Goal: Information Seeking & Learning: Learn about a topic

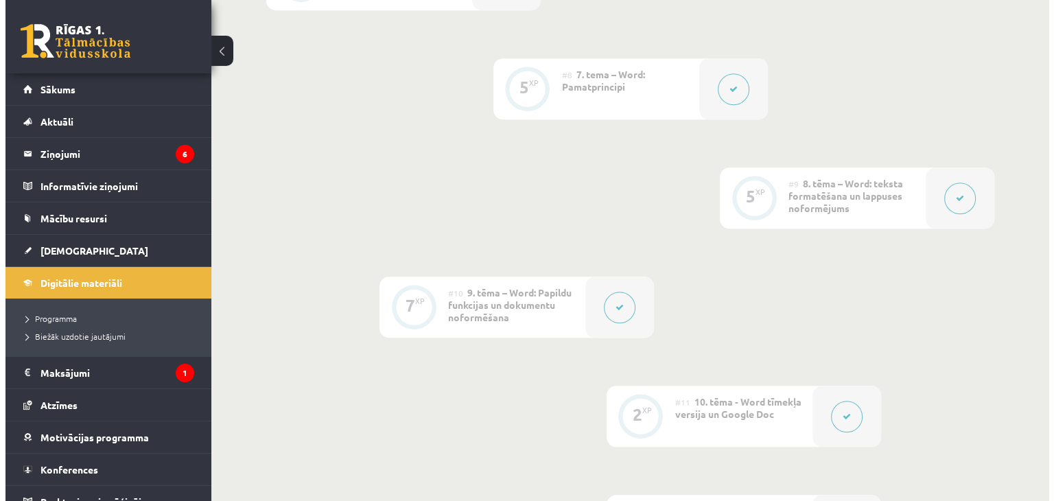
scroll to position [1364, 0]
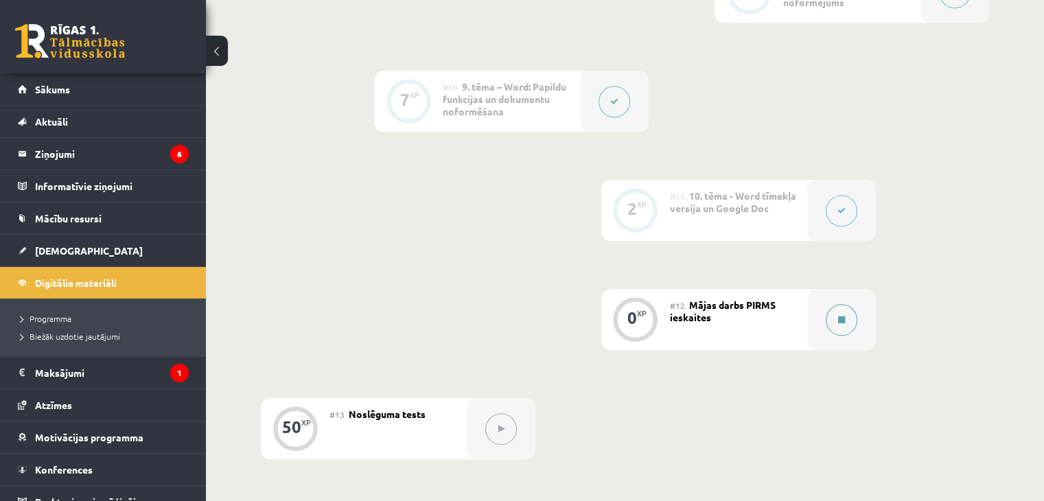
click at [844, 316] on icon at bounding box center [841, 320] width 7 height 8
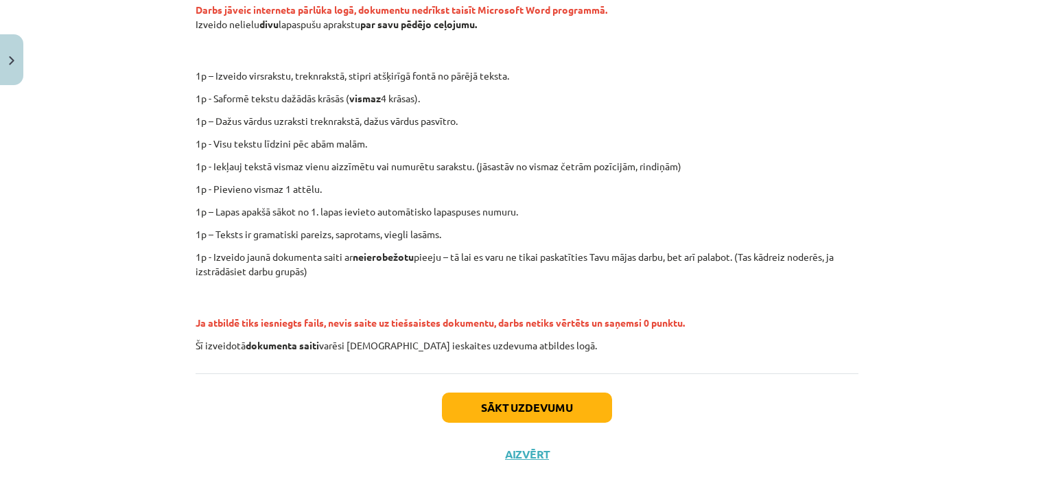
scroll to position [296, 0]
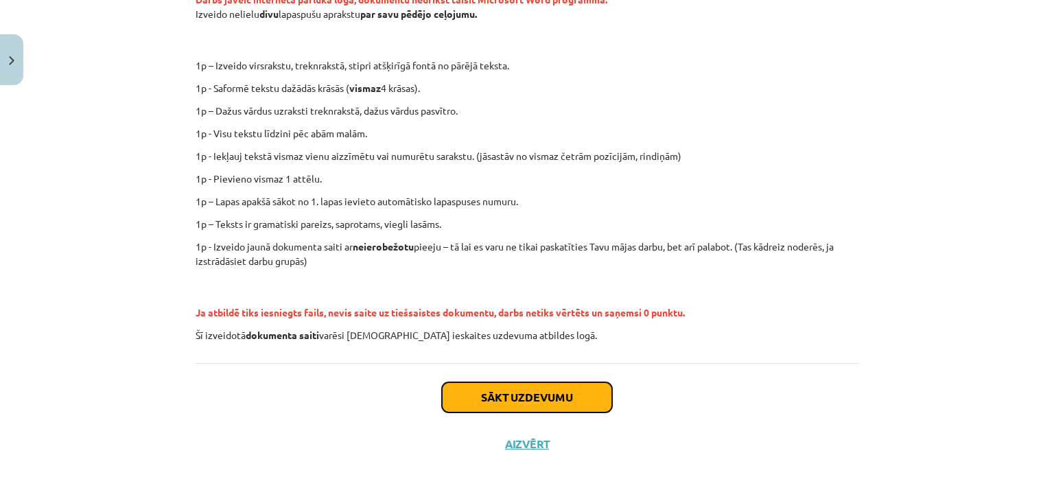
click at [512, 396] on button "Sākt uzdevumu" at bounding box center [527, 397] width 170 height 30
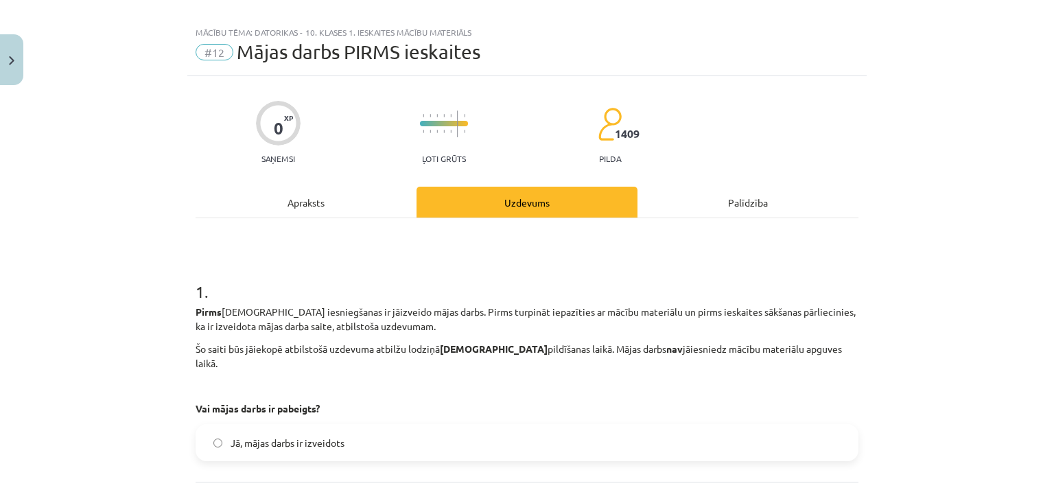
scroll to position [0, 0]
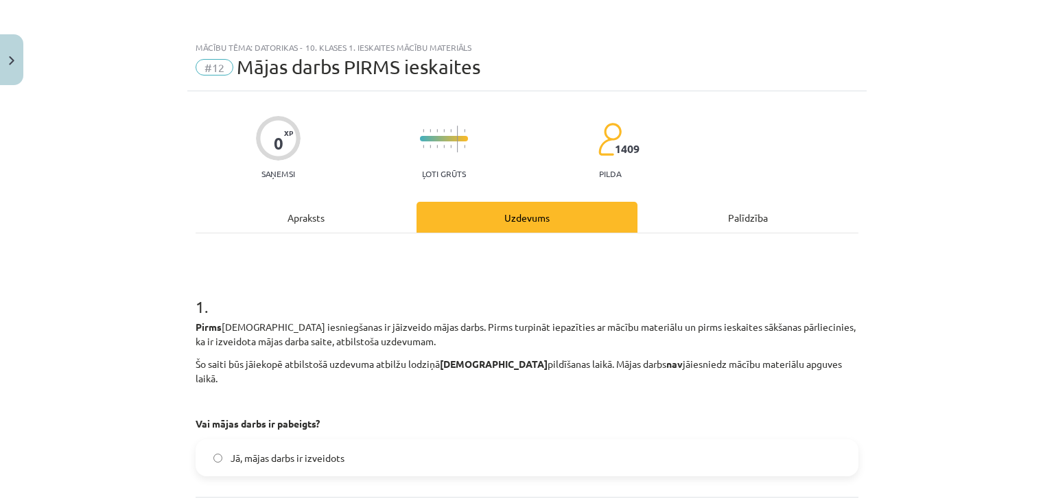
click at [319, 217] on div "Apraksts" at bounding box center [306, 217] width 221 height 31
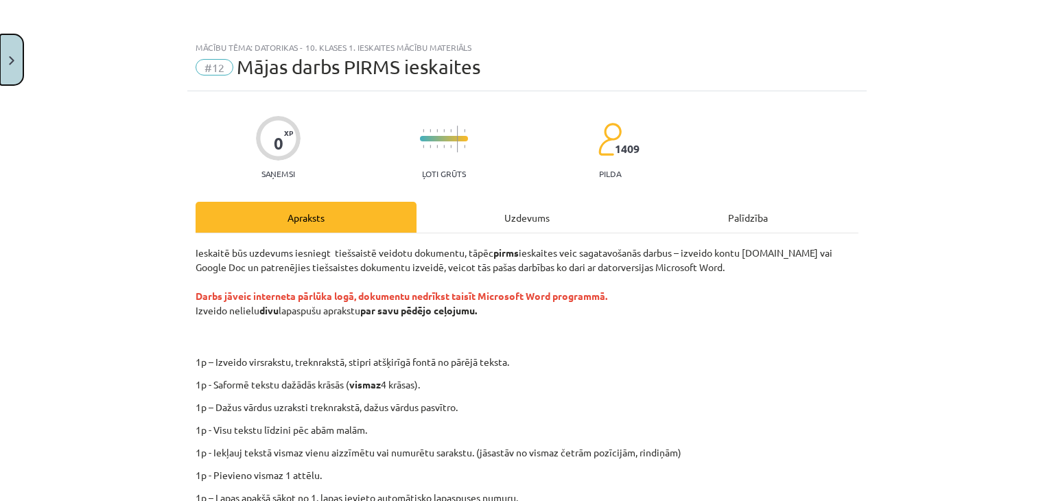
click at [11, 54] on button "Close" at bounding box center [11, 59] width 23 height 51
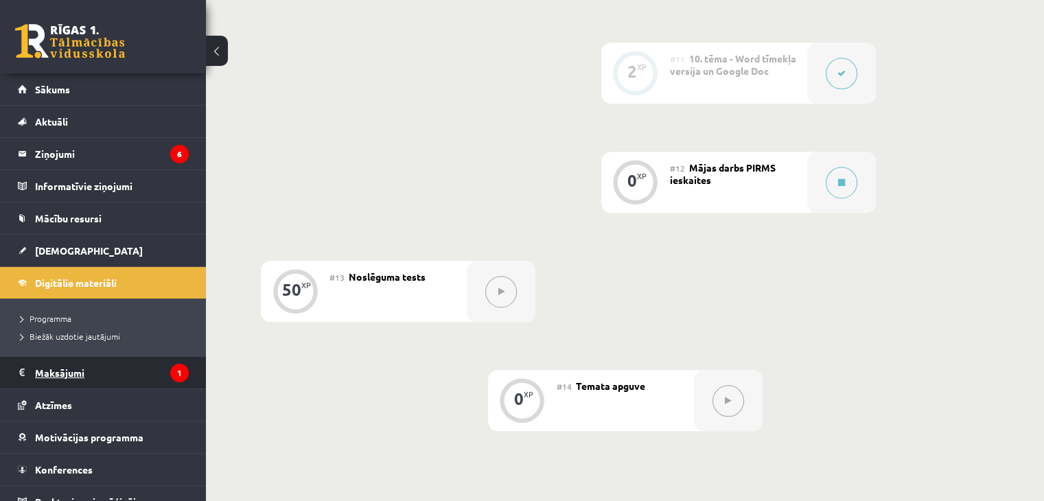
scroll to position [15, 0]
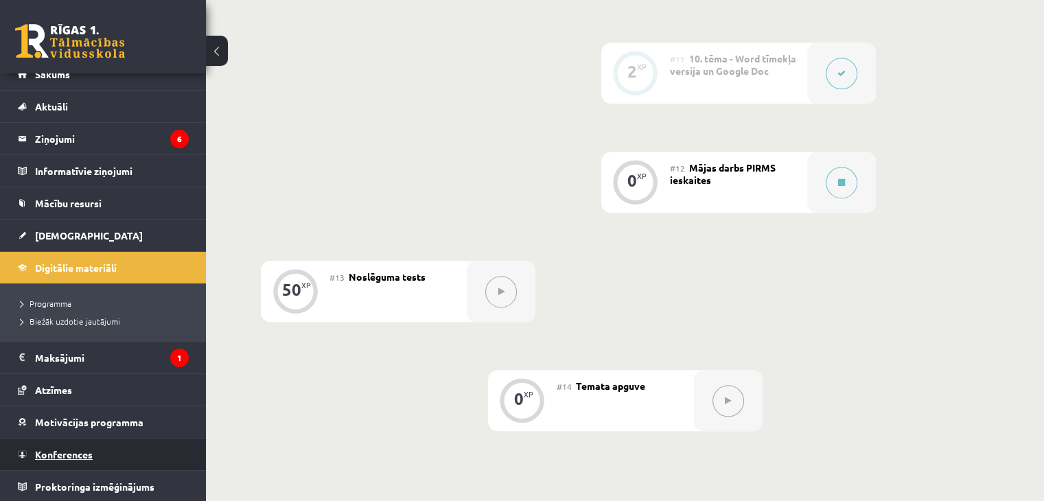
click at [86, 449] on span "Konferences" at bounding box center [64, 454] width 58 height 12
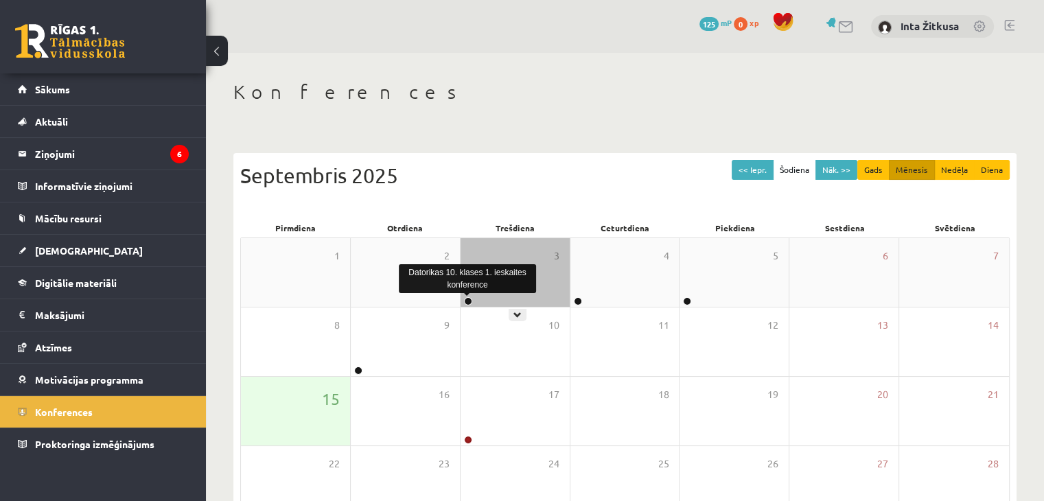
click at [470, 301] on link at bounding box center [468, 301] width 8 height 8
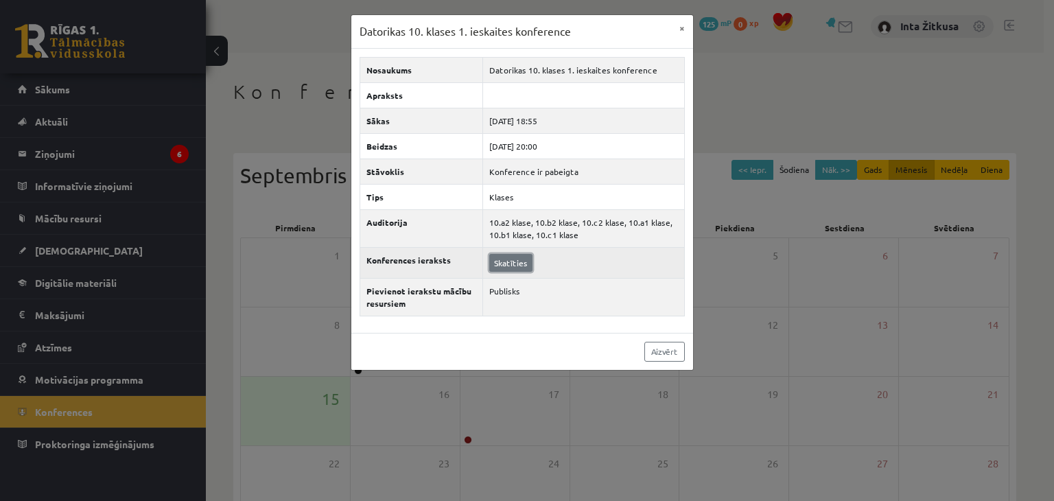
click at [527, 256] on link "Skatīties" at bounding box center [510, 263] width 43 height 18
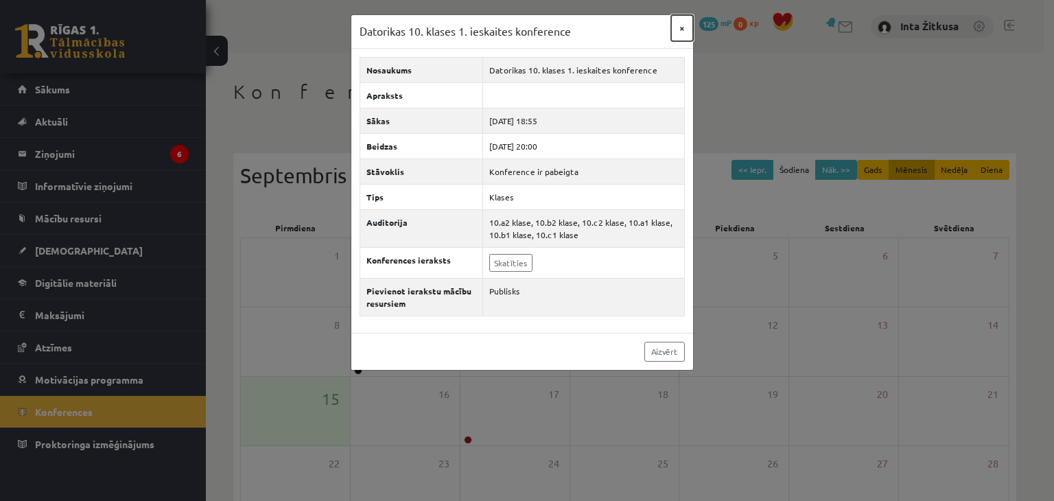
click at [682, 31] on button "×" at bounding box center [682, 28] width 22 height 26
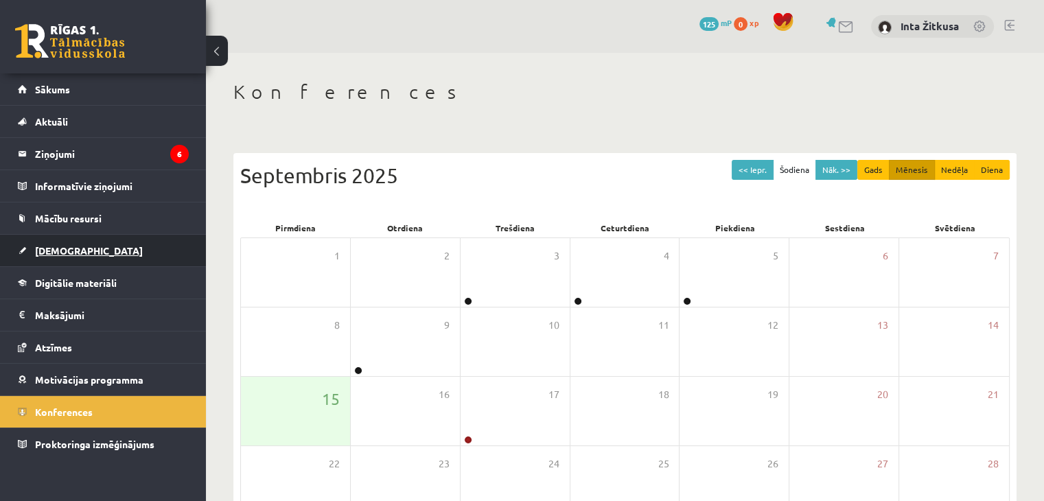
click at [75, 249] on span "[DEMOGRAPHIC_DATA]" at bounding box center [89, 250] width 108 height 12
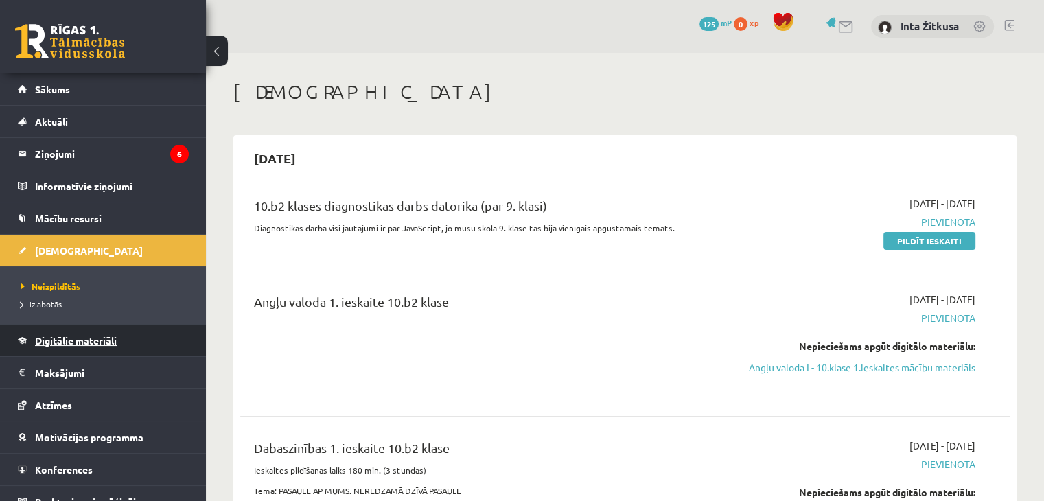
click at [59, 340] on span "Digitālie materiāli" at bounding box center [76, 340] width 82 height 12
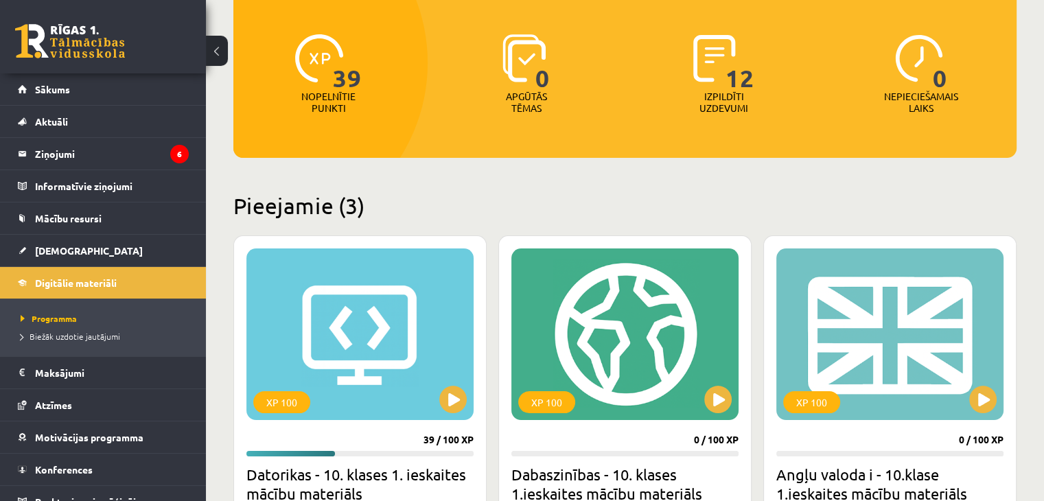
scroll to position [343, 0]
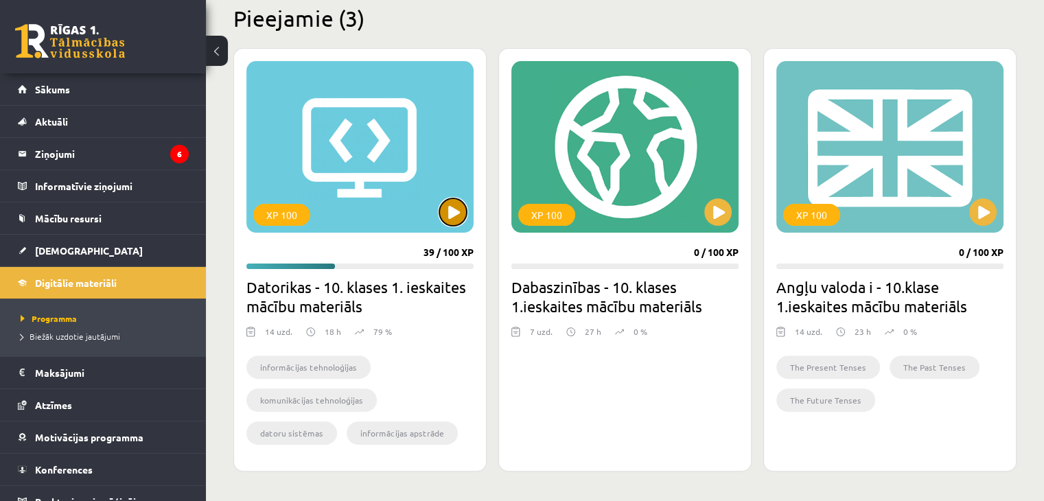
click at [452, 213] on button at bounding box center [452, 211] width 27 height 27
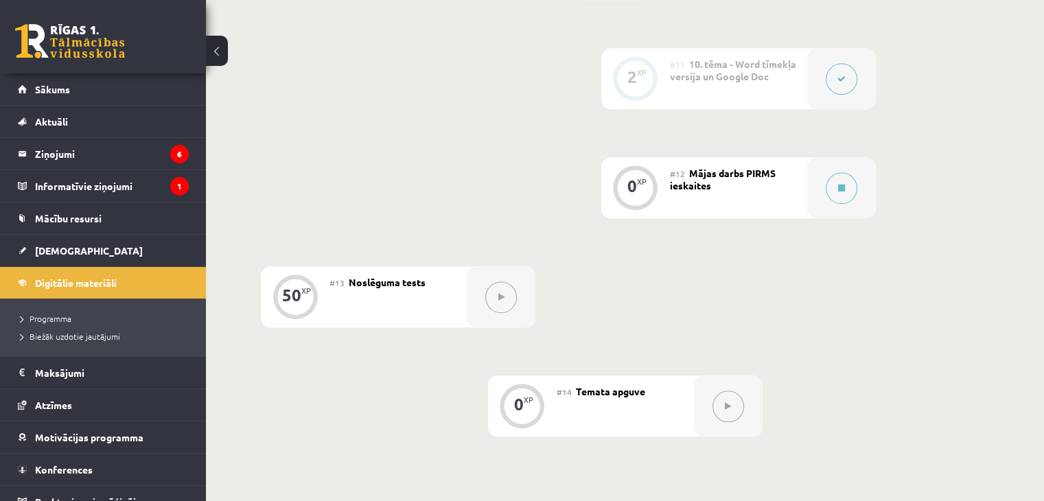
scroll to position [1510, 0]
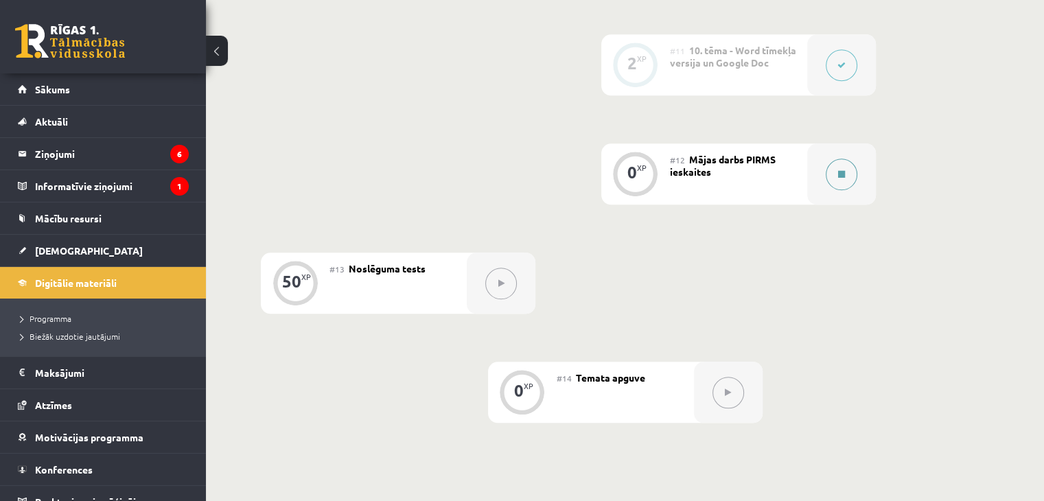
click at [835, 159] on button at bounding box center [842, 175] width 32 height 32
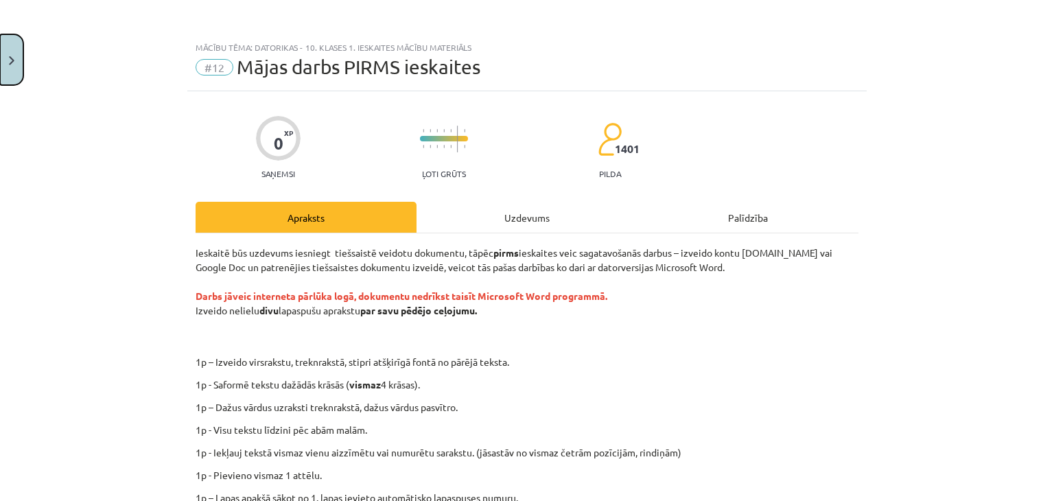
click at [15, 60] on button "Close" at bounding box center [11, 59] width 23 height 51
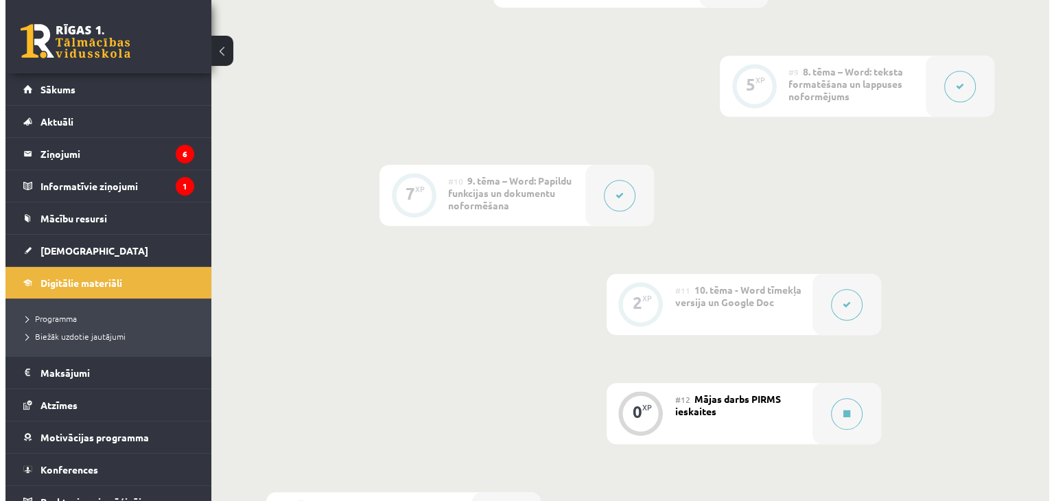
scroll to position [1235, 0]
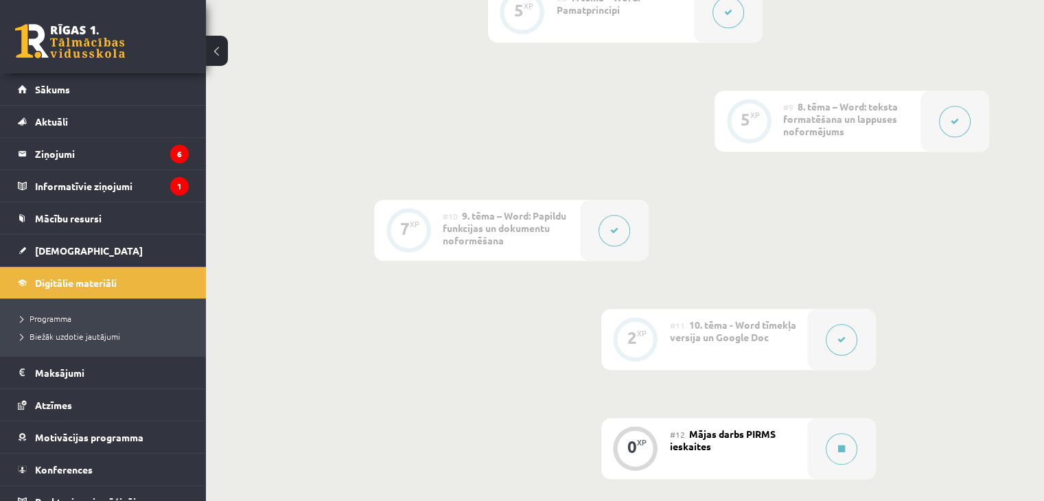
click at [618, 226] on icon at bounding box center [614, 230] width 8 height 8
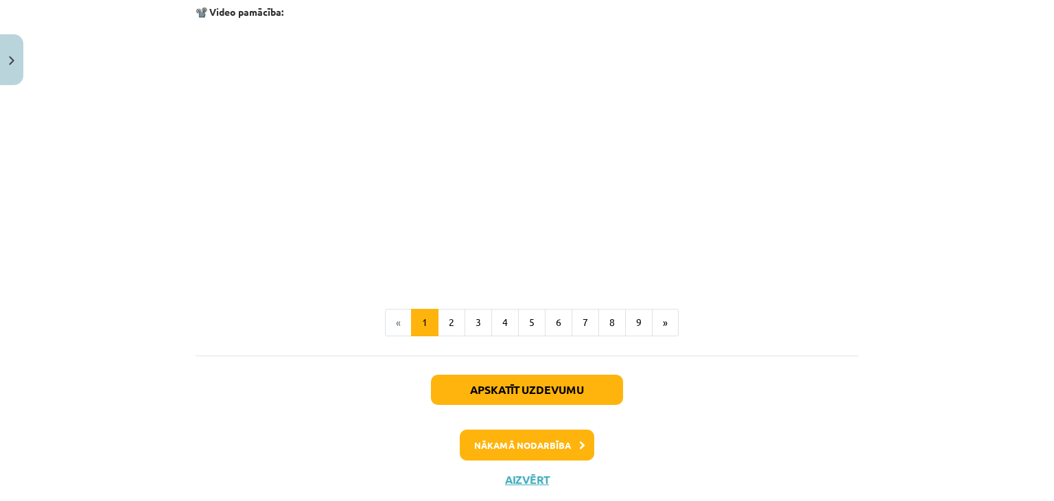
scroll to position [2933, 0]
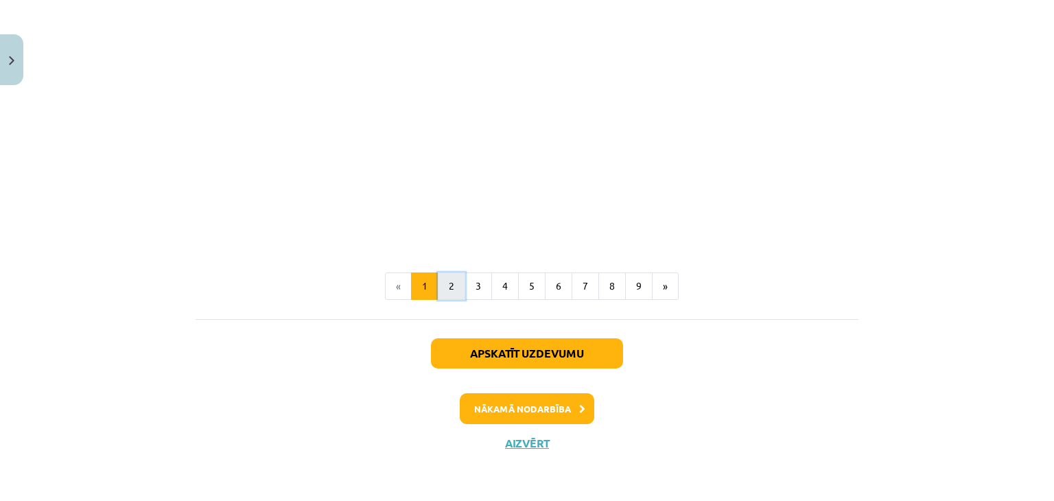
click at [451, 288] on button "2" at bounding box center [451, 285] width 27 height 27
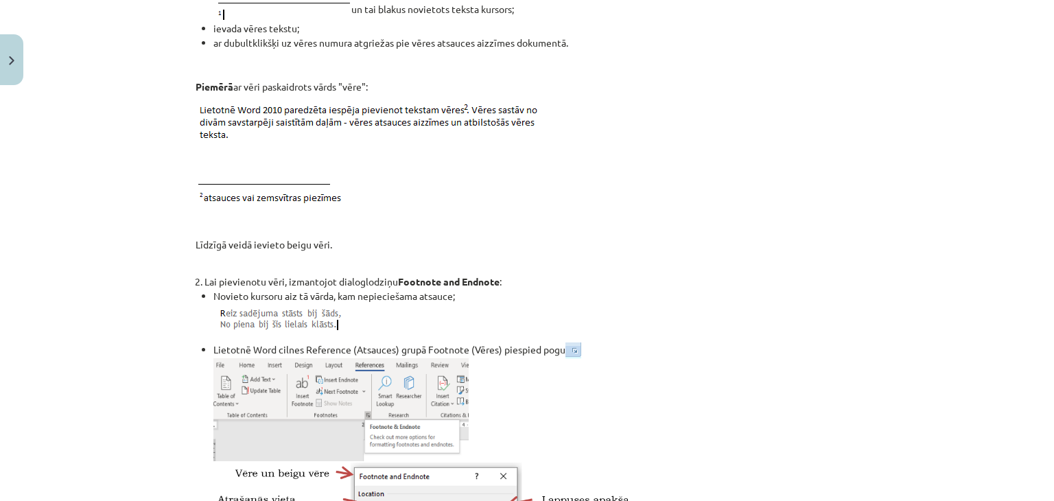
scroll to position [451, 0]
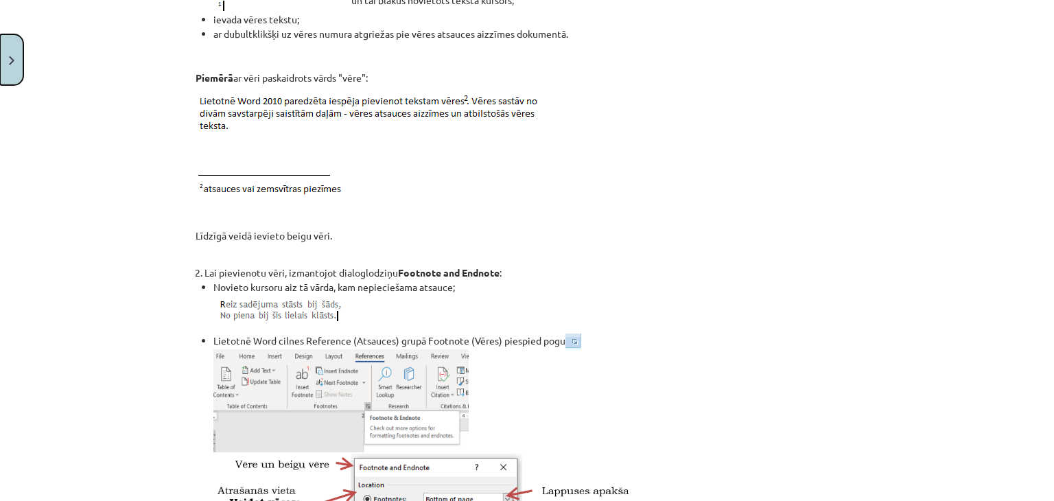
click at [3, 58] on button "Close" at bounding box center [11, 59] width 23 height 51
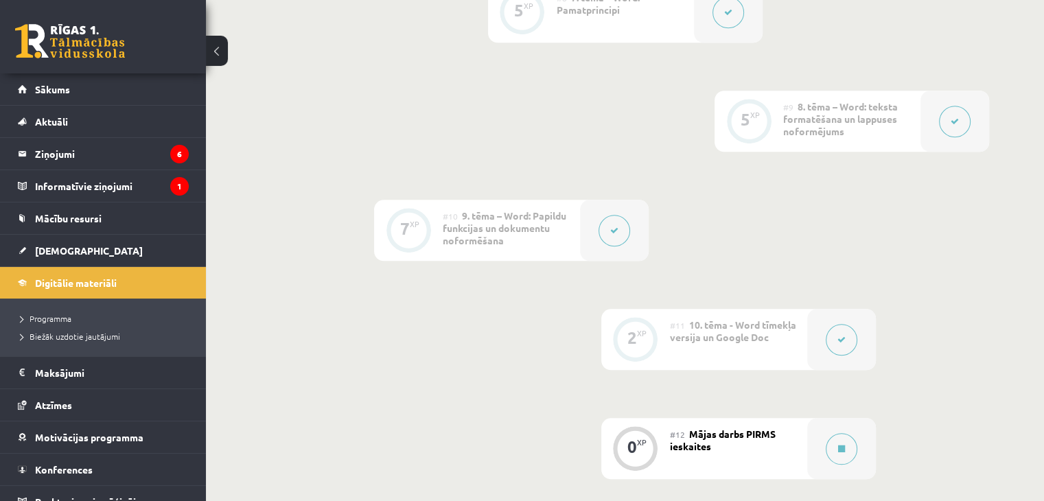
click at [667, 418] on div "0 XP" at bounding box center [635, 448] width 69 height 61
click at [850, 433] on button at bounding box center [842, 449] width 32 height 32
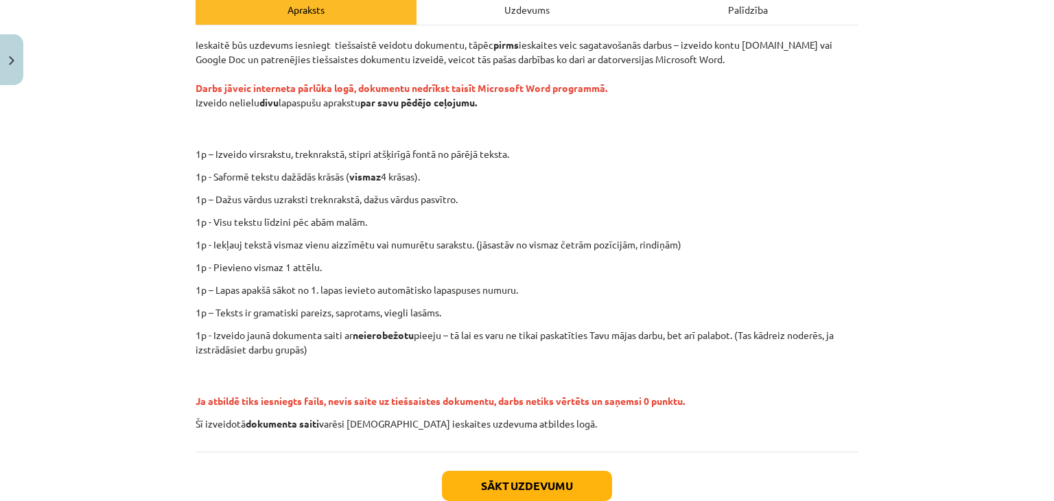
scroll to position [228, 0]
